Goal: Information Seeking & Learning: Learn about a topic

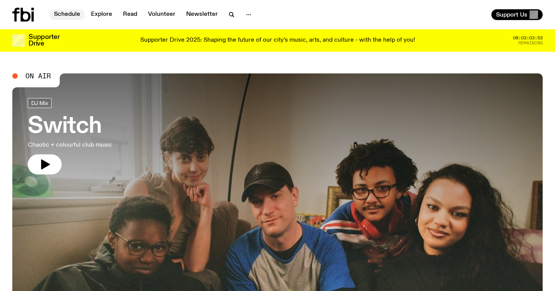
click at [57, 12] on link "Schedule" at bounding box center [66, 14] width 35 height 11
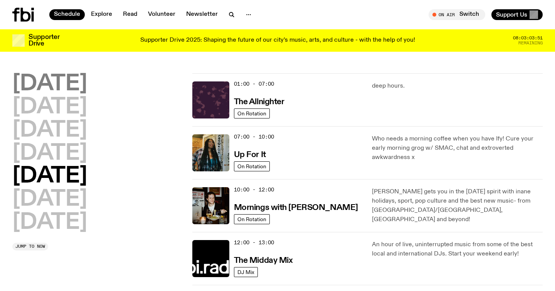
click at [52, 87] on h2 "[DATE]" at bounding box center [49, 84] width 75 height 22
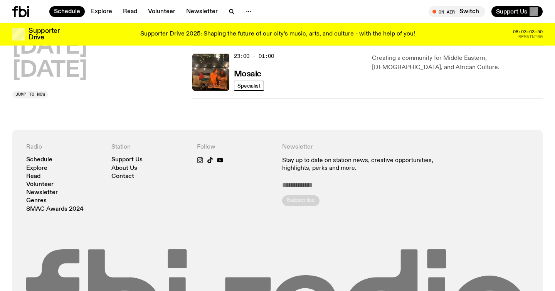
scroll to position [462, 0]
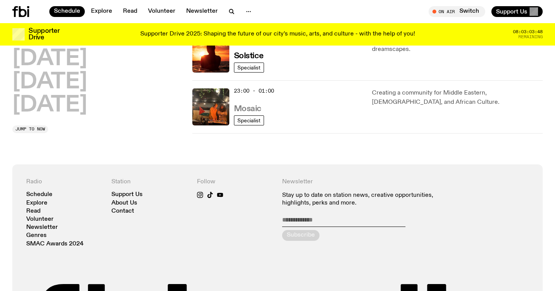
click at [245, 109] on h3 "Mosaic" at bounding box center [247, 109] width 27 height 8
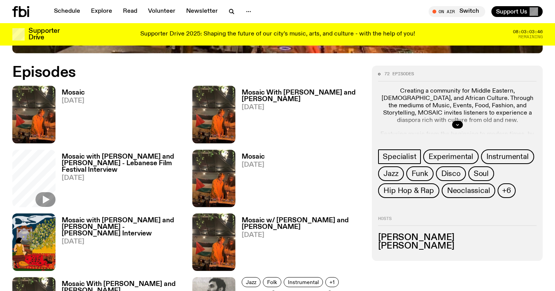
scroll to position [363, 0]
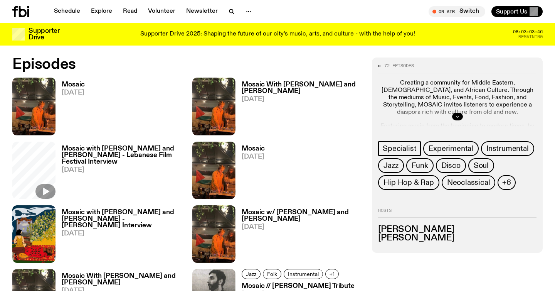
click at [461, 114] on button "button" at bounding box center [457, 117] width 11 height 8
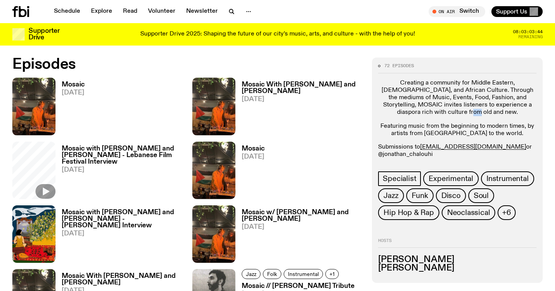
drag, startPoint x: 477, startPoint y: 113, endPoint x: 460, endPoint y: 113, distance: 17.3
click at [460, 113] on p "Creating a community for Middle Eastern, [DEMOGRAPHIC_DATA], and African Cultur…" at bounding box center [457, 97] width 158 height 37
click at [458, 96] on p "Creating a community for Middle Eastern, [DEMOGRAPHIC_DATA], and African Cultur…" at bounding box center [457, 97] width 158 height 37
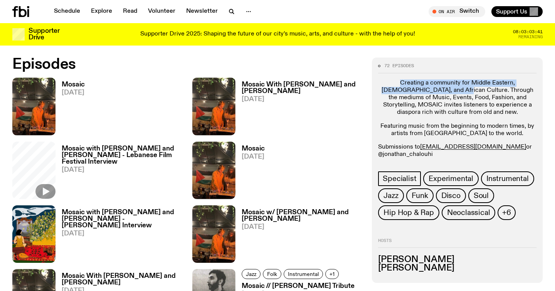
drag, startPoint x: 424, startPoint y: 91, endPoint x: 386, endPoint y: 82, distance: 39.2
click at [386, 82] on p "Creating a community for Middle Eastern, [DEMOGRAPHIC_DATA], and African Cultur…" at bounding box center [457, 97] width 158 height 37
copy p "Creating a community for Middle Eastern, [DEMOGRAPHIC_DATA], and African Cultur…"
